Goal: Connect with others: Go to known website

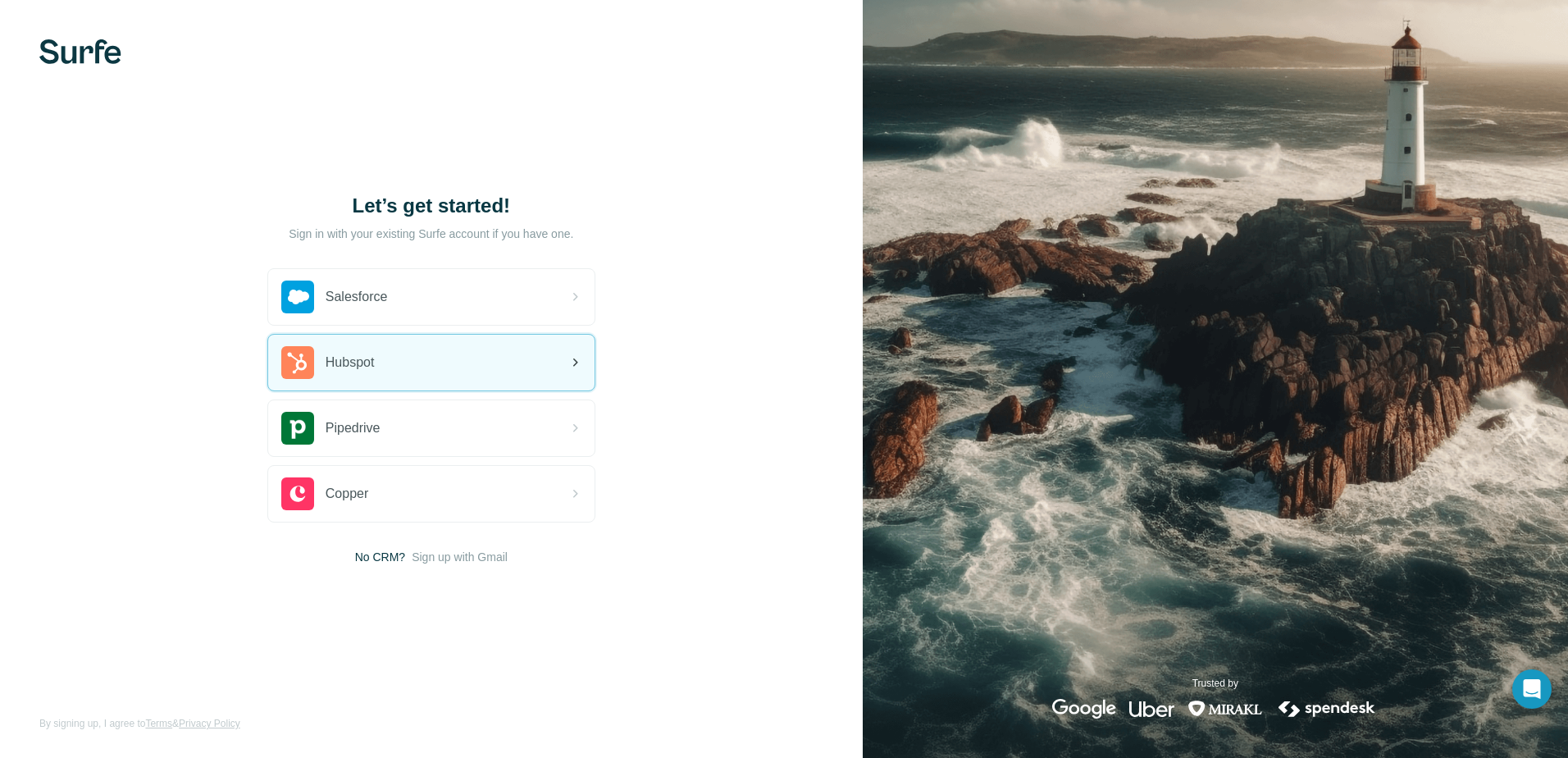
click at [433, 368] on div "Hubspot" at bounding box center [431, 362] width 327 height 56
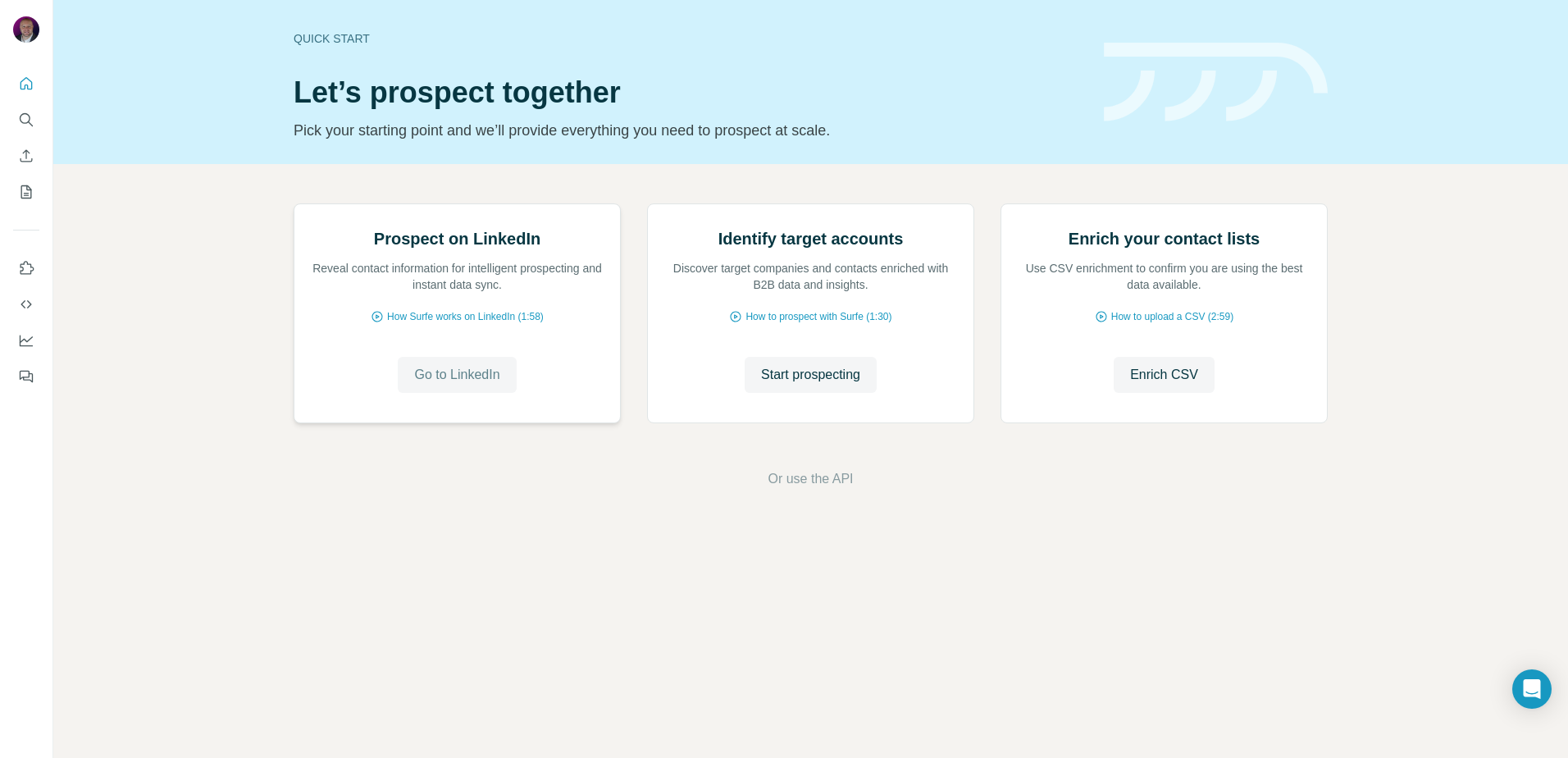
click at [445, 385] on span "Go to LinkedIn" at bounding box center [457, 374] width 85 height 19
